Goal: Use online tool/utility: Utilize a website feature to perform a specific function

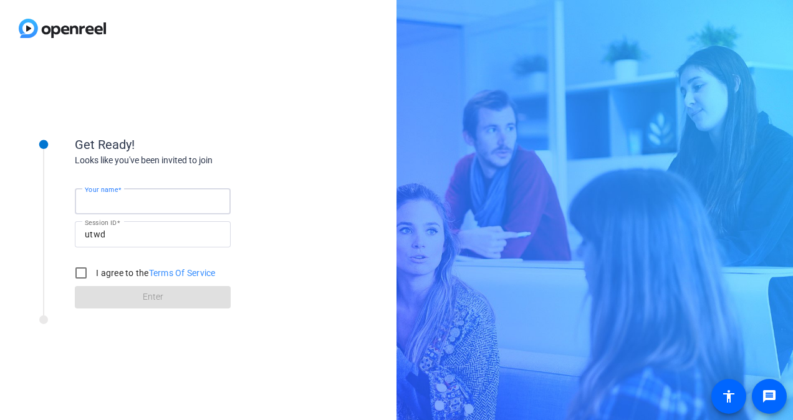
click at [195, 208] on input "Your name" at bounding box center [153, 201] width 136 height 15
type input "[PERSON_NAME]"
click at [308, 147] on div "Get Ready!" at bounding box center [200, 144] width 250 height 19
click at [85, 274] on input "I agree to the Terms Of Service" at bounding box center [81, 273] width 25 height 25
checkbox input "true"
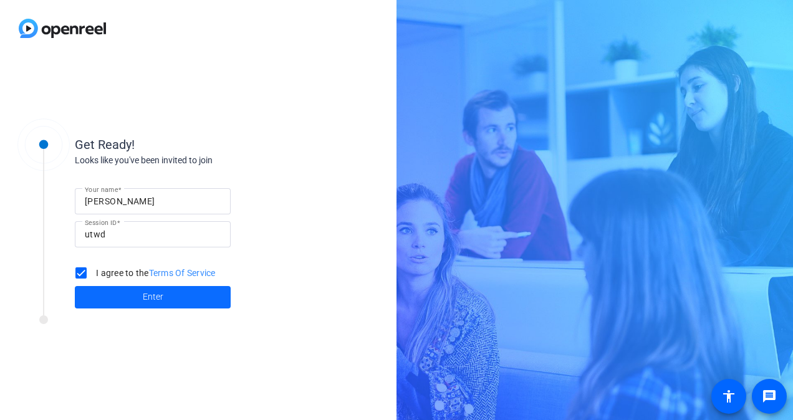
click at [132, 296] on span at bounding box center [153, 298] width 156 height 30
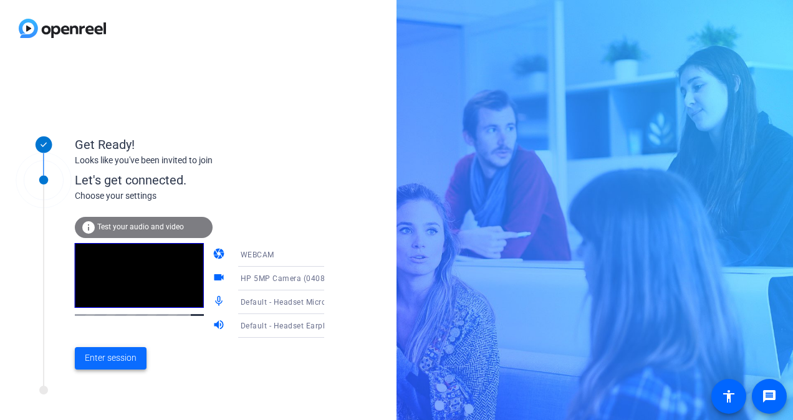
click at [117, 361] on span "Enter session" at bounding box center [111, 358] width 52 height 13
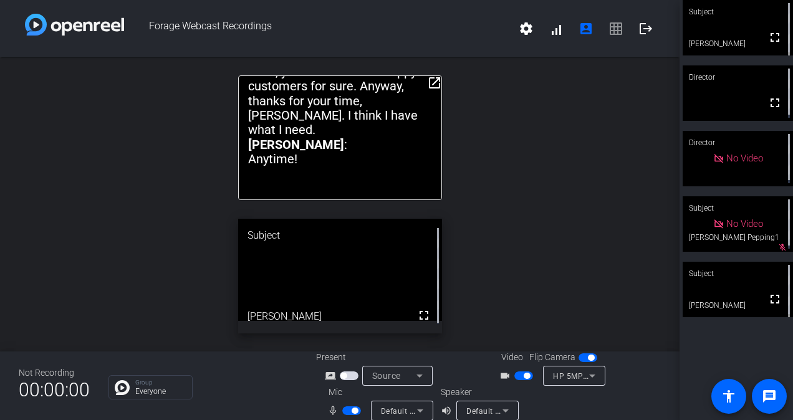
drag, startPoint x: 377, startPoint y: 79, endPoint x: 382, endPoint y: 74, distance: 7.1
click at [382, 74] on div "open_in_new JENNA : Thanks for meeting with me, [PERSON_NAME]. I have a few que…" at bounding box center [340, 204] width 680 height 294
drag, startPoint x: 382, startPoint y: 74, endPoint x: 434, endPoint y: 46, distance: 58.6
click at [434, 46] on div "Forage Webcast Recordings settings signal_cellular_alt account_box grid_on logo…" at bounding box center [340, 210] width 680 height 420
drag, startPoint x: 341, startPoint y: 74, endPoint x: 341, endPoint y: 59, distance: 15.0
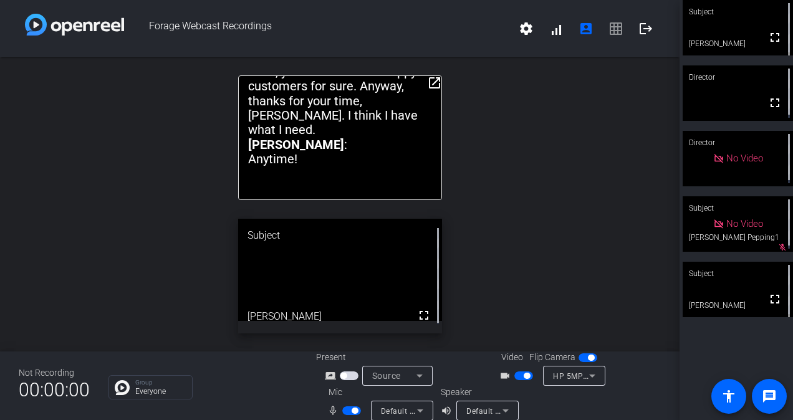
click at [341, 59] on div "open_in_new JENNA : Thanks for meeting with me, [PERSON_NAME]. I have a few que…" at bounding box center [340, 204] width 680 height 294
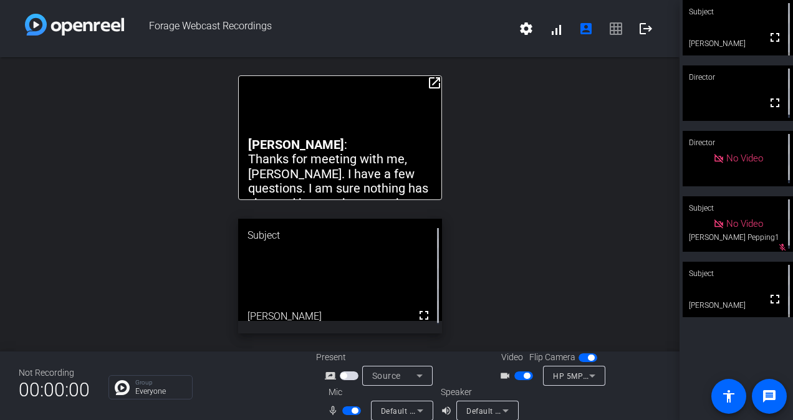
drag, startPoint x: 428, startPoint y: 80, endPoint x: 434, endPoint y: 62, distance: 19.5
click at [434, 62] on div "open_in_new JENNA : Thanks for meeting with me, [PERSON_NAME]. I have a few que…" at bounding box center [340, 204] width 680 height 294
drag, startPoint x: 379, startPoint y: 85, endPoint x: 377, endPoint y: 62, distance: 23.8
click at [377, 62] on div "open_in_new JENNA : Thanks for meeting with me, [PERSON_NAME]. I have a few que…" at bounding box center [340, 204] width 680 height 294
